Goal: Task Accomplishment & Management: Manage account settings

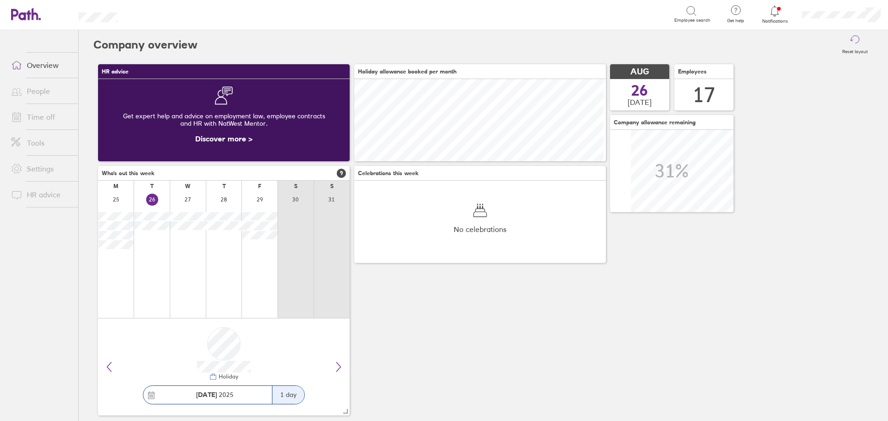
scroll to position [82, 251]
click at [45, 119] on link "Time off" at bounding box center [41, 117] width 74 height 18
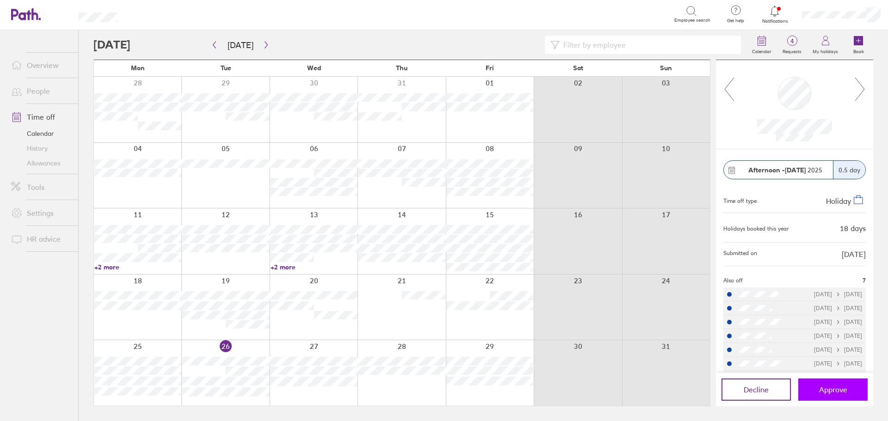
click at [826, 384] on button "Approve" at bounding box center [832, 390] width 69 height 22
click at [825, 399] on button "Approve" at bounding box center [832, 390] width 69 height 22
click at [813, 388] on button "Approve" at bounding box center [832, 390] width 69 height 22
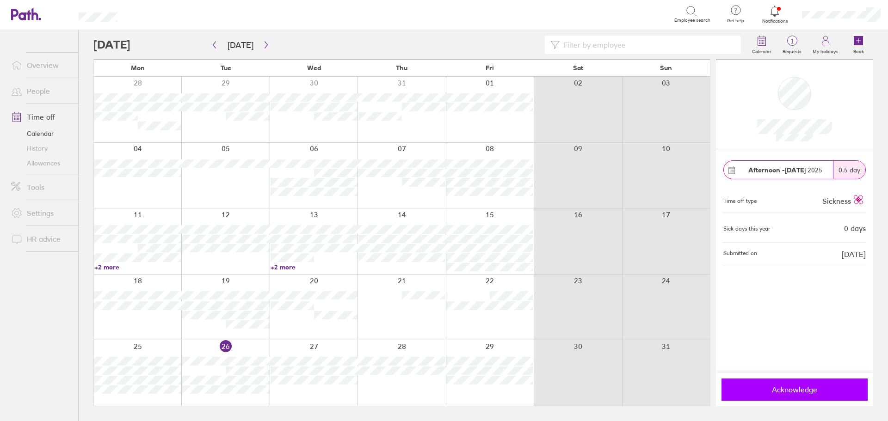
click at [778, 396] on button "Acknowledge" at bounding box center [794, 390] width 146 height 22
